Goal: Information Seeking & Learning: Learn about a topic

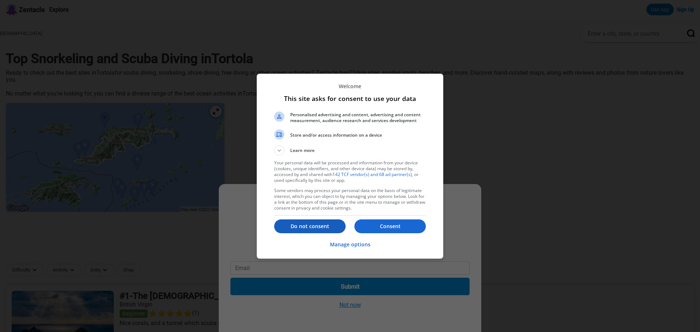
click at [326, 226] on p "Do not consent" at bounding box center [309, 226] width 71 height 7
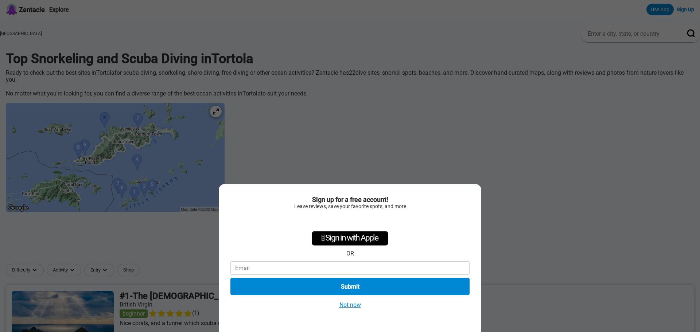
click at [348, 303] on button "Not now" at bounding box center [350, 305] width 26 height 8
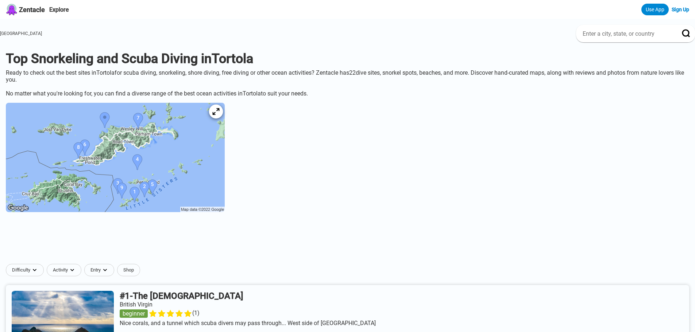
click at [219, 114] on icon at bounding box center [215, 111] width 7 height 7
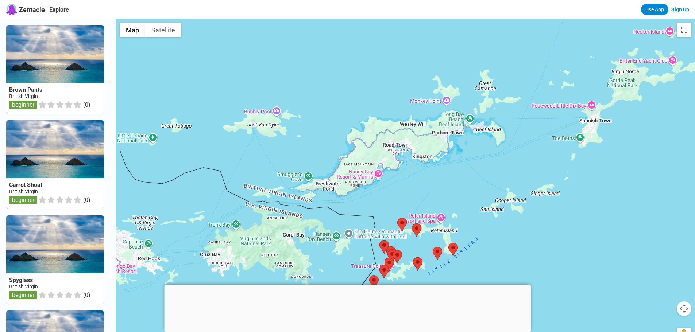
drag, startPoint x: 360, startPoint y: 92, endPoint x: 374, endPoint y: 182, distance: 90.7
click at [374, 182] on div at bounding box center [405, 185] width 579 height 332
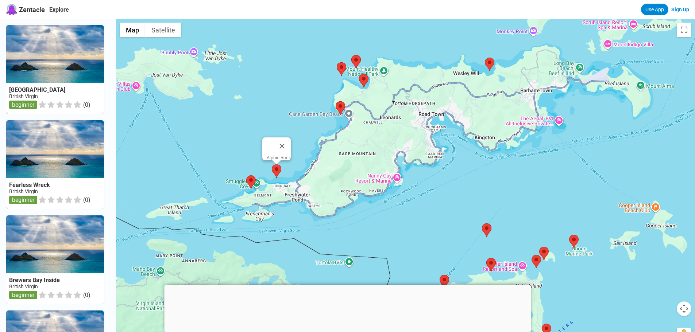
click at [272, 164] on area at bounding box center [272, 164] width 0 height 0
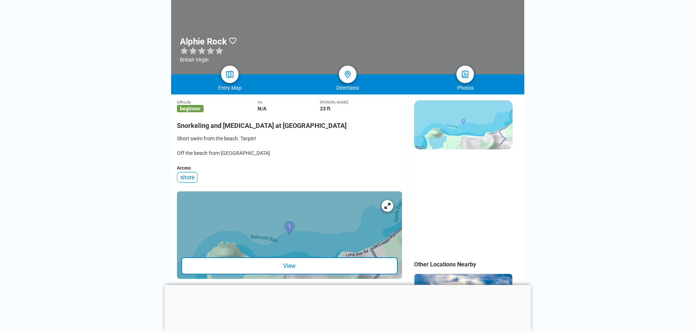
scroll to position [73, 0]
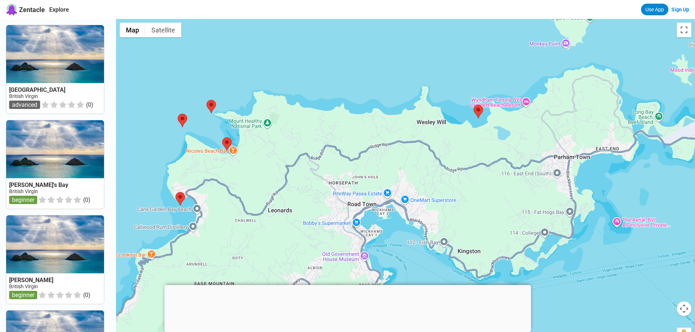
drag, startPoint x: 331, startPoint y: 202, endPoint x: 492, endPoint y: 34, distance: 232.6
click at [492, 34] on div at bounding box center [405, 185] width 579 height 332
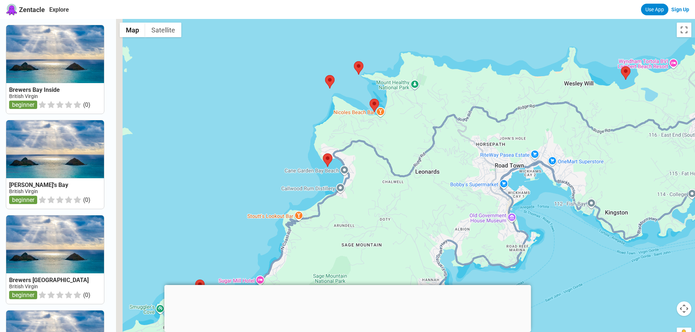
drag, startPoint x: 254, startPoint y: 191, endPoint x: 349, endPoint y: 157, distance: 100.6
click at [349, 157] on div at bounding box center [405, 185] width 579 height 332
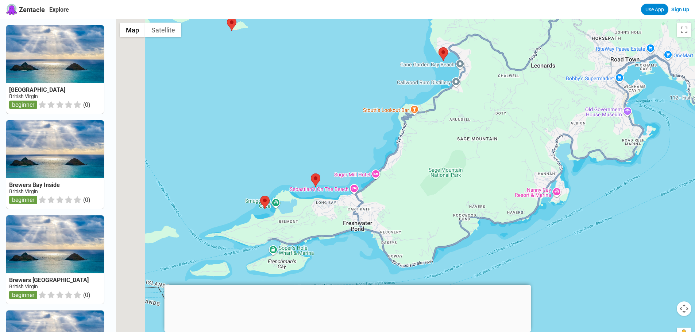
drag, startPoint x: 296, startPoint y: 176, endPoint x: 404, endPoint y: 91, distance: 136.9
click at [404, 91] on div at bounding box center [405, 185] width 579 height 332
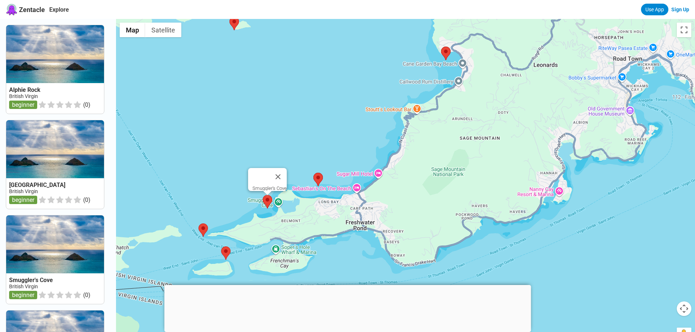
click at [263, 195] on area at bounding box center [263, 195] width 0 height 0
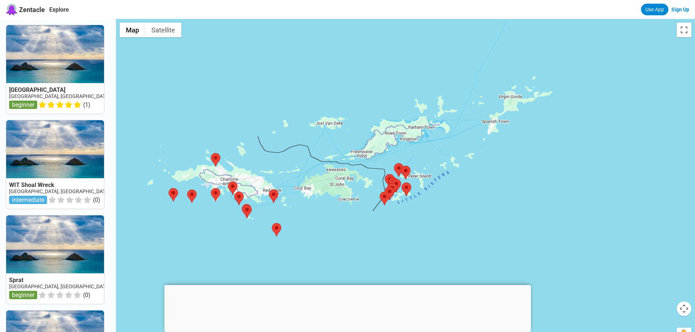
drag, startPoint x: 557, startPoint y: 99, endPoint x: 335, endPoint y: 187, distance: 239.0
click at [335, 187] on div at bounding box center [405, 185] width 579 height 332
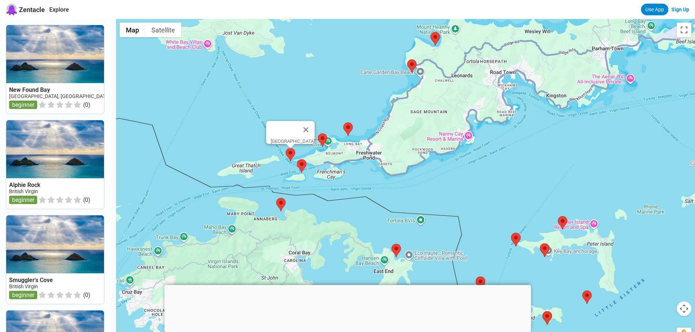
click at [286, 148] on area at bounding box center [286, 148] width 0 height 0
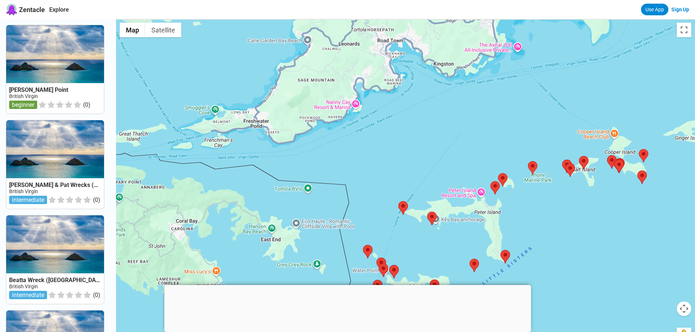
drag, startPoint x: 308, startPoint y: 140, endPoint x: 519, endPoint y: 209, distance: 222.3
click at [519, 209] on div at bounding box center [405, 185] width 579 height 332
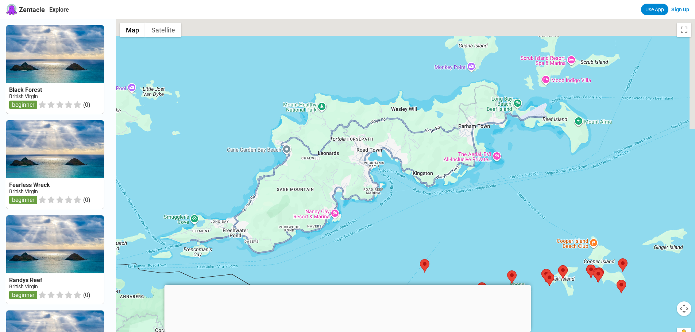
drag, startPoint x: 434, startPoint y: 101, endPoint x: 392, endPoint y: 256, distance: 161.3
click at [392, 256] on div at bounding box center [405, 185] width 579 height 332
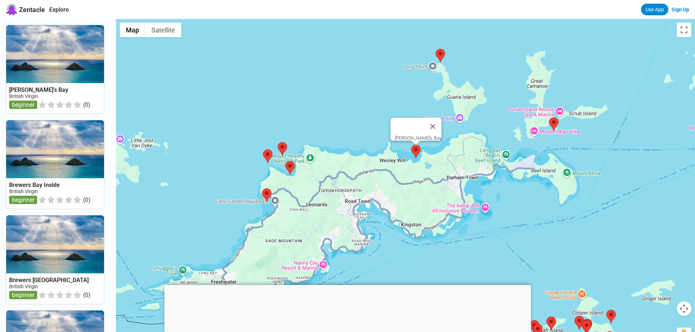
click at [411, 145] on area at bounding box center [411, 145] width 0 height 0
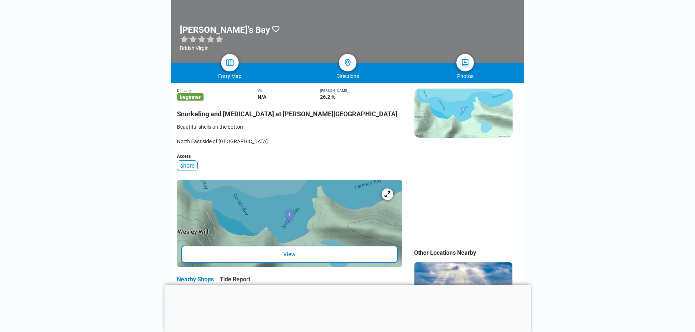
scroll to position [73, 0]
